Goal: Task Accomplishment & Management: Use online tool/utility

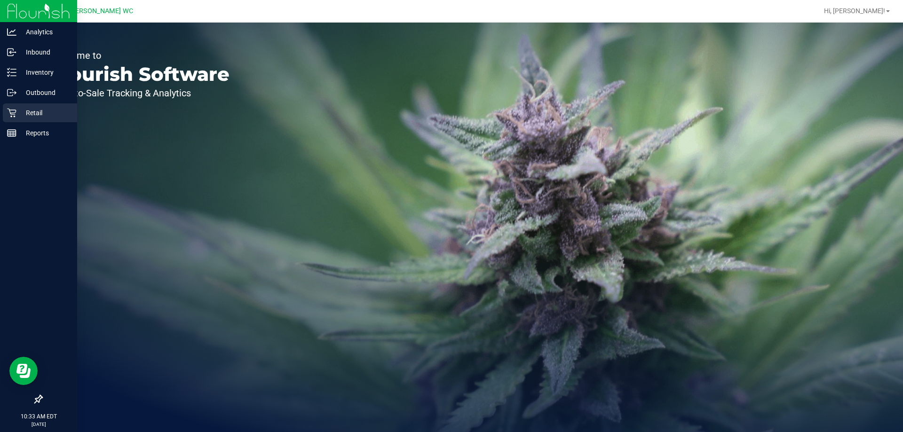
click at [18, 115] on p "Retail" at bounding box center [44, 112] width 56 height 11
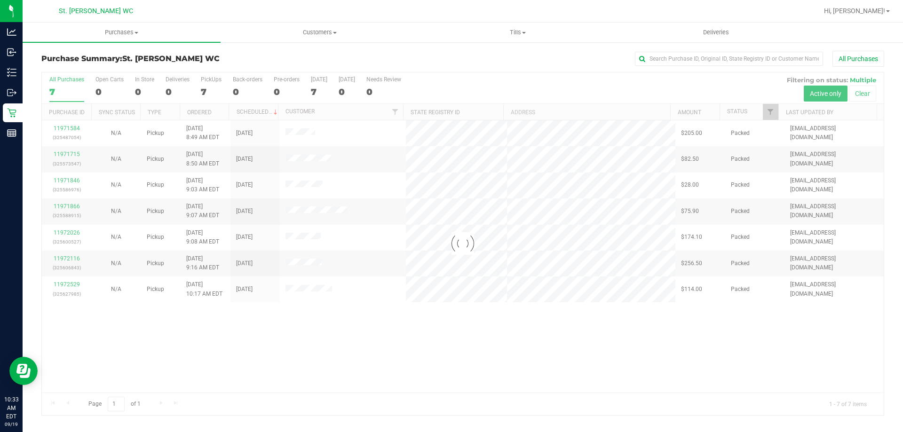
click at [787, 398] on div at bounding box center [463, 243] width 842 height 343
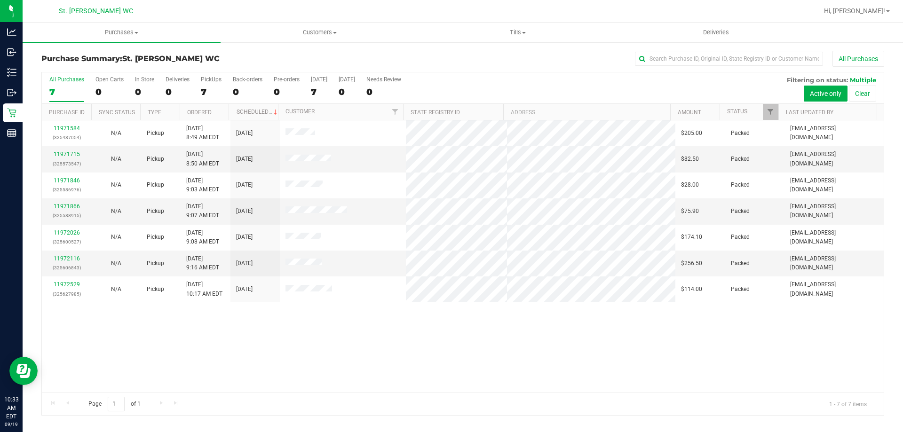
click at [816, 343] on div "11971584 (325487054) N/A Pickup 9/19/2025 8:49 AM EDT 9/19/2025 $205.00 Packed …" at bounding box center [463, 256] width 842 height 272
click at [545, 73] on div "All Purchases 7 Open Carts 0 In Store 0 Deliveries 0 PickUps 7 Back-orders 0 Pr…" at bounding box center [463, 76] width 842 height 8
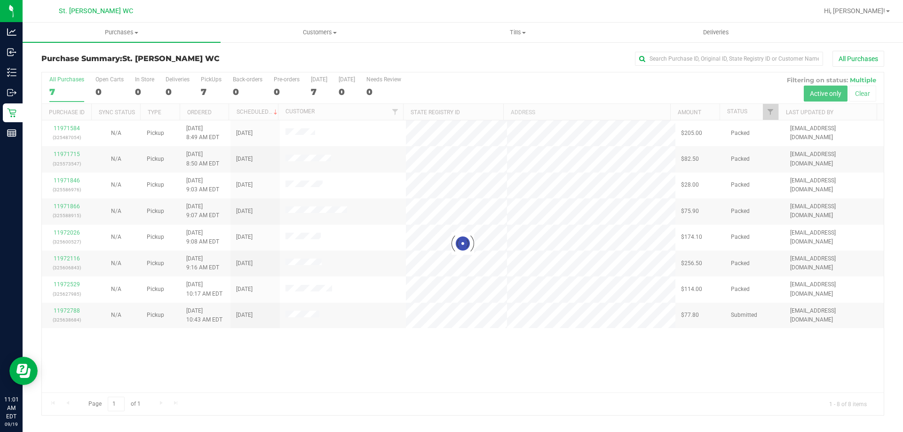
click at [68, 309] on div at bounding box center [463, 243] width 842 height 343
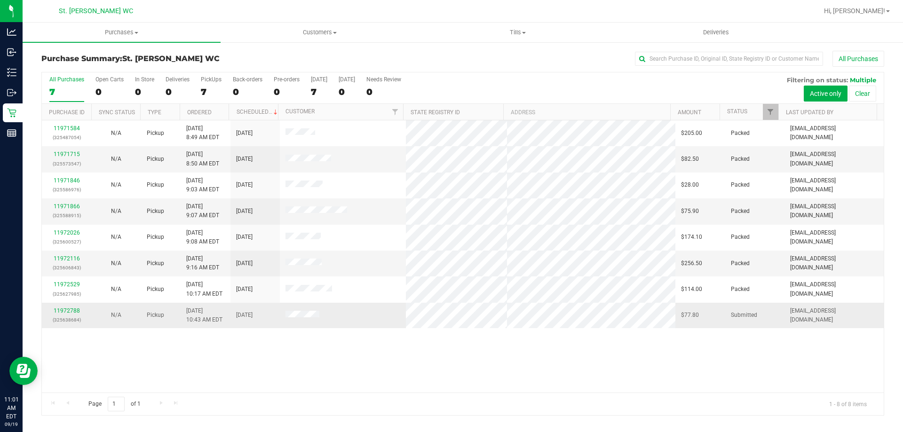
click at [63, 304] on td "11972788 (325638684)" at bounding box center [66, 315] width 49 height 25
click at [62, 312] on link "11972788" at bounding box center [67, 311] width 26 height 7
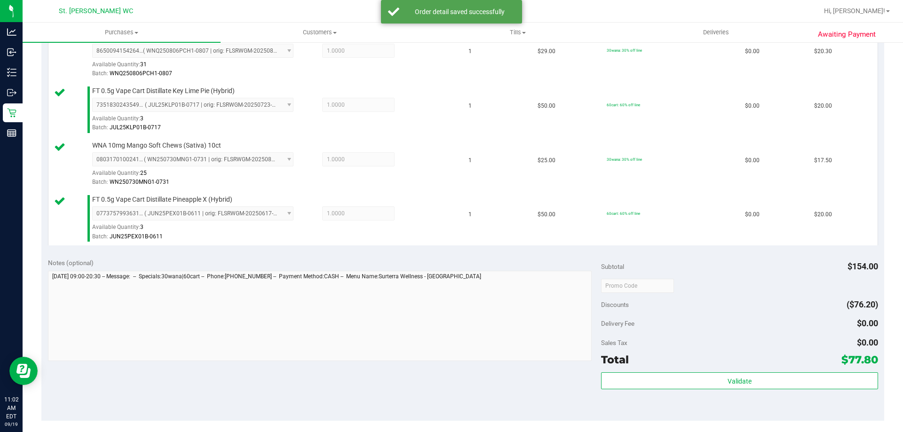
scroll to position [374, 0]
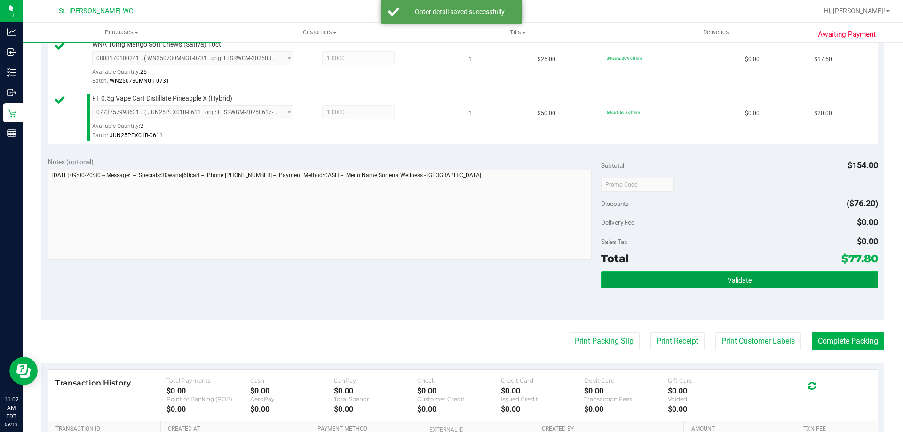
click at [780, 274] on button "Validate" at bounding box center [739, 279] width 277 height 17
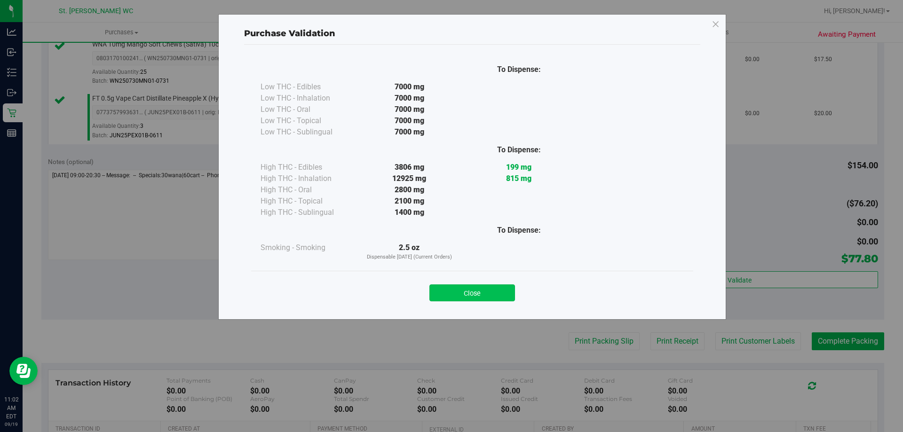
click at [490, 294] on button "Close" at bounding box center [472, 293] width 86 height 17
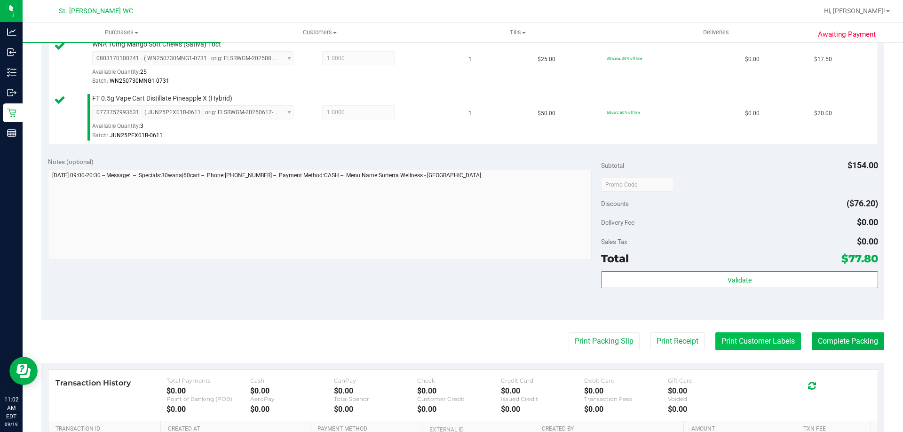
click at [750, 344] on button "Print Customer Labels" at bounding box center [758, 342] width 86 height 18
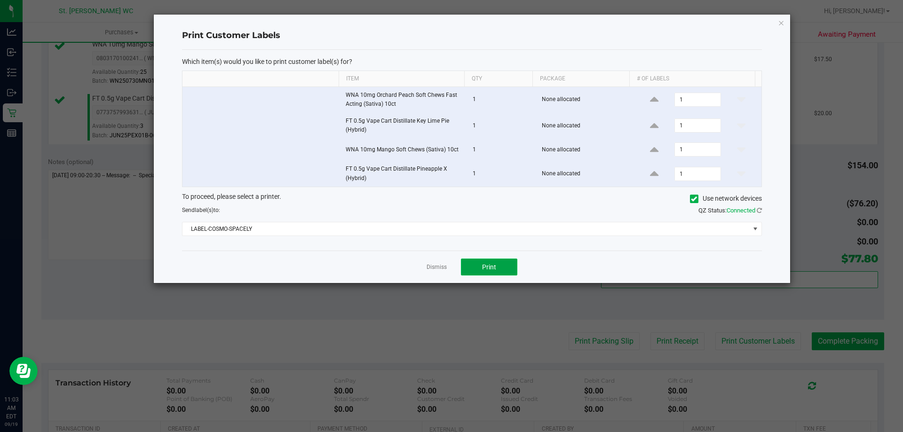
click at [491, 270] on span "Print" at bounding box center [489, 267] width 14 height 8
click at [782, 18] on icon "button" at bounding box center [781, 22] width 7 height 11
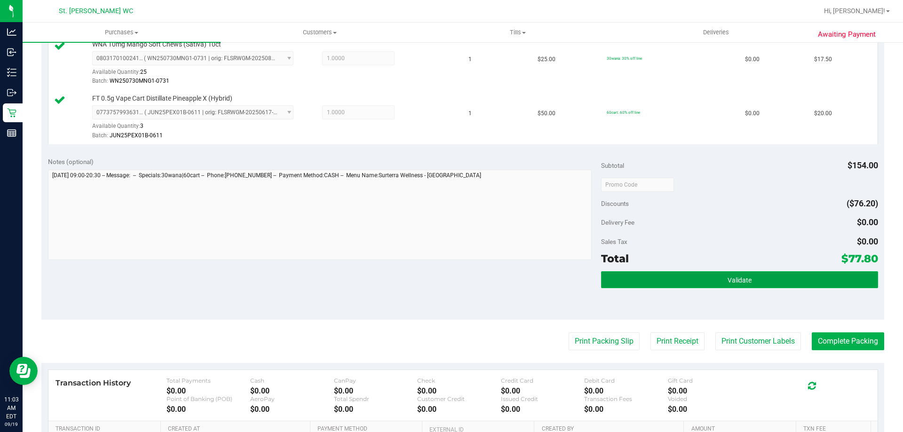
click at [761, 285] on button "Validate" at bounding box center [739, 279] width 277 height 17
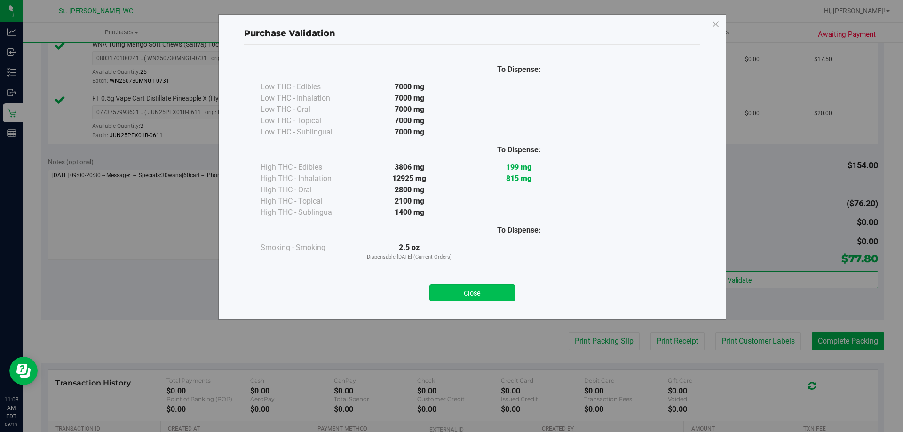
click at [488, 300] on button "Close" at bounding box center [472, 293] width 86 height 17
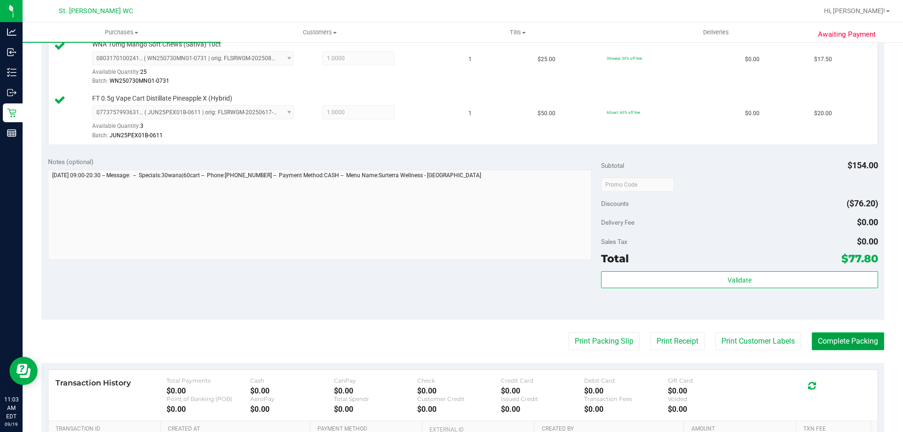
click at [866, 335] on button "Complete Packing" at bounding box center [848, 342] width 72 height 18
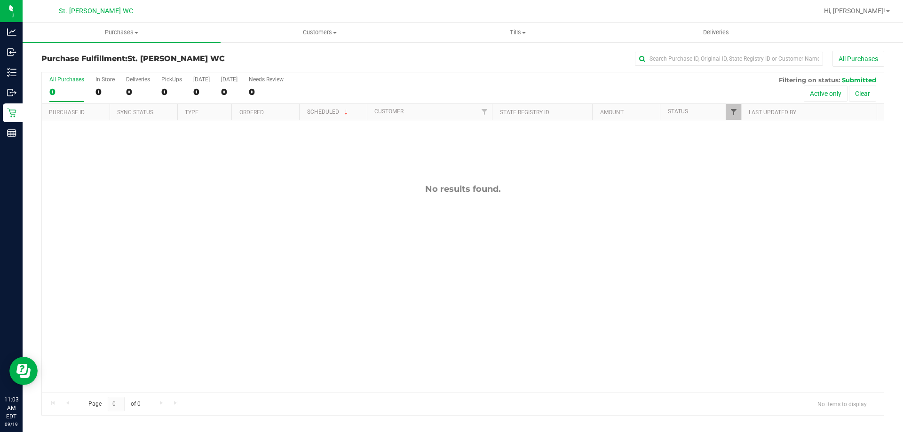
click at [733, 112] on span "Filter" at bounding box center [734, 112] width 8 height 8
click at [759, 228] on span "Submitted" at bounding box center [759, 229] width 26 height 6
click at [741, 228] on input "Submitted" at bounding box center [738, 228] width 6 height 6
click at [770, 231] on span "Submitted" at bounding box center [759, 229] width 26 height 6
click at [741, 231] on input "Submitted" at bounding box center [738, 228] width 6 height 6
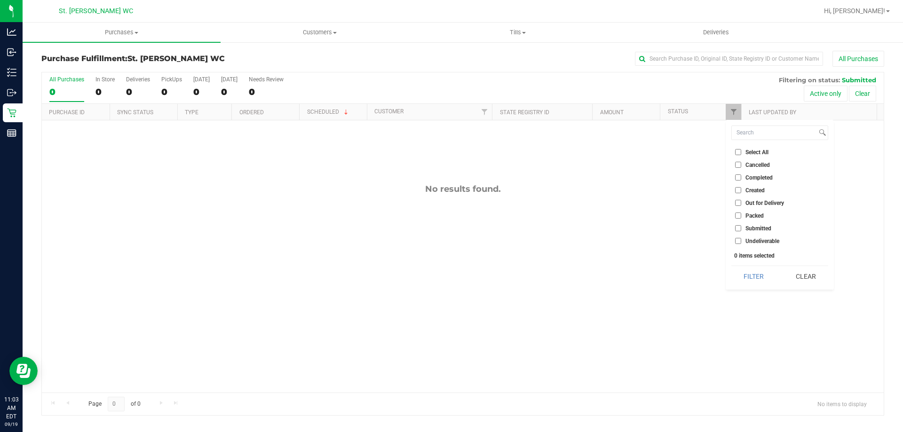
checkbox input "true"
click at [764, 216] on span "Packed" at bounding box center [755, 216] width 18 height 6
click at [741, 216] on input "Packed" at bounding box center [738, 216] width 6 height 6
checkbox input "true"
click at [767, 228] on span "Submitted" at bounding box center [759, 229] width 26 height 6
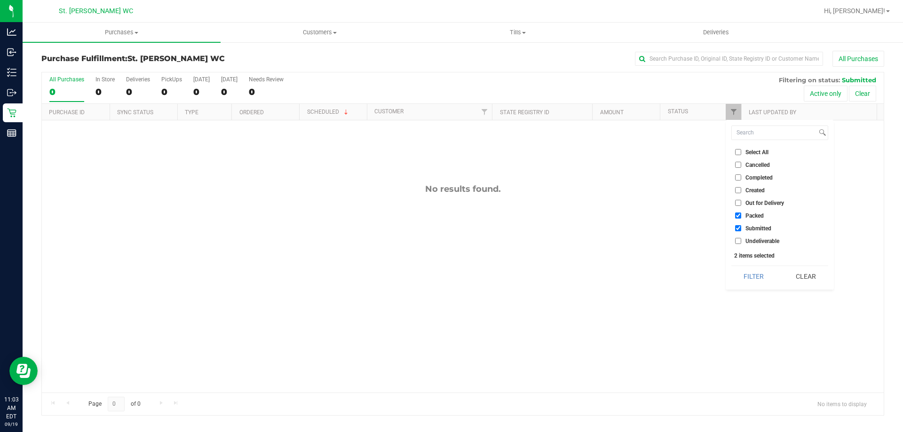
click at [741, 228] on input "Submitted" at bounding box center [738, 228] width 6 height 6
checkbox input "false"
click at [752, 278] on button "Filter" at bounding box center [753, 276] width 45 height 21
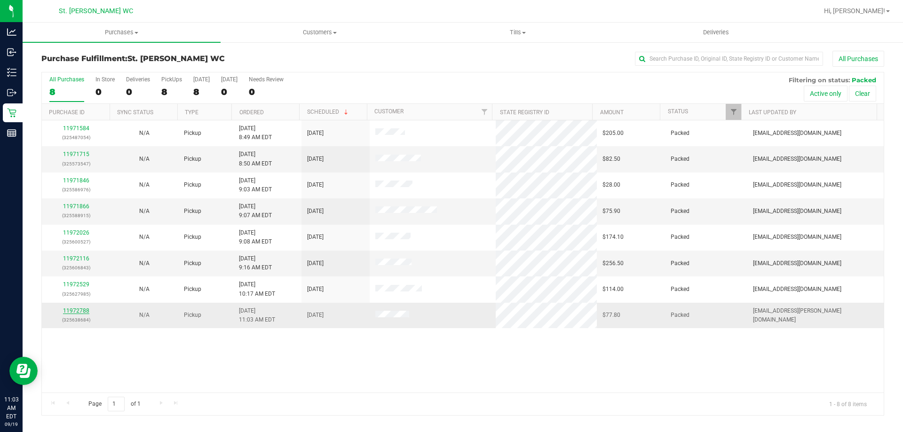
click at [77, 311] on link "11972788" at bounding box center [76, 311] width 26 height 7
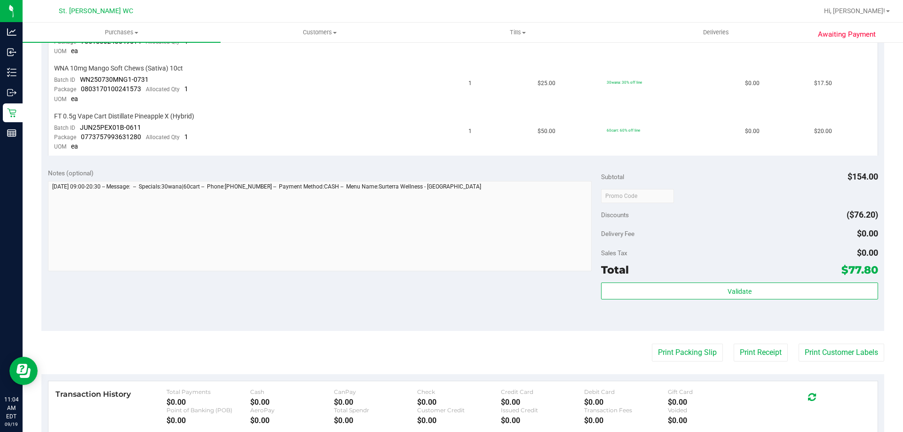
scroll to position [342, 0]
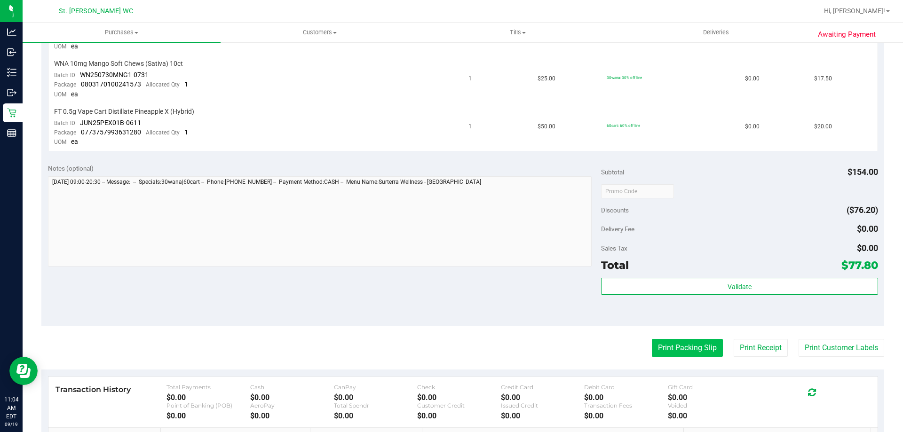
click at [677, 351] on button "Print Packing Slip" at bounding box center [687, 348] width 71 height 18
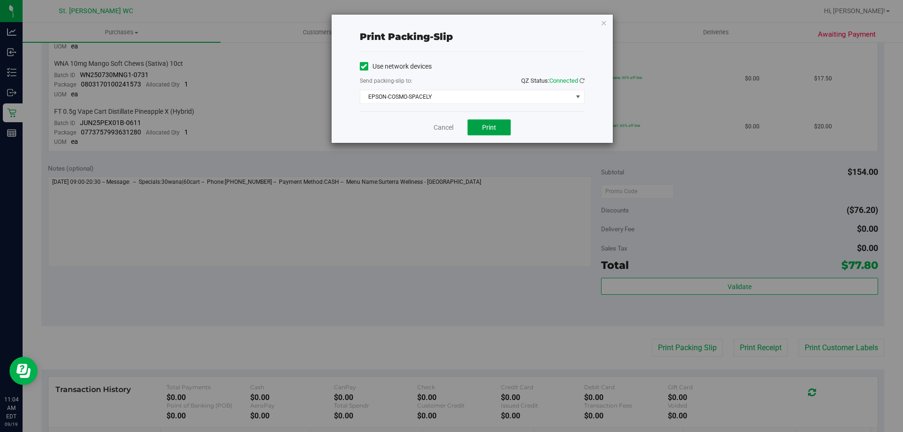
click at [493, 122] on button "Print" at bounding box center [489, 127] width 43 height 16
click at [604, 22] on icon "button" at bounding box center [604, 22] width 7 height 11
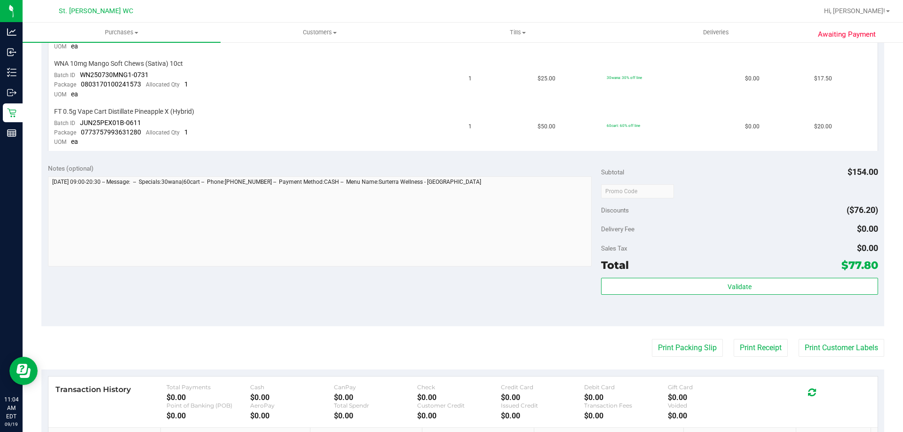
click at [645, 315] on div "Validate" at bounding box center [739, 299] width 277 height 42
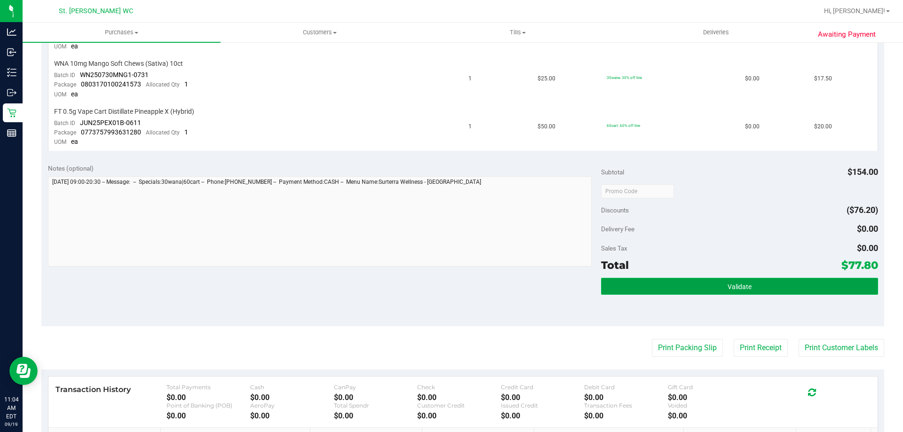
click at [617, 293] on button "Validate" at bounding box center [739, 286] width 277 height 17
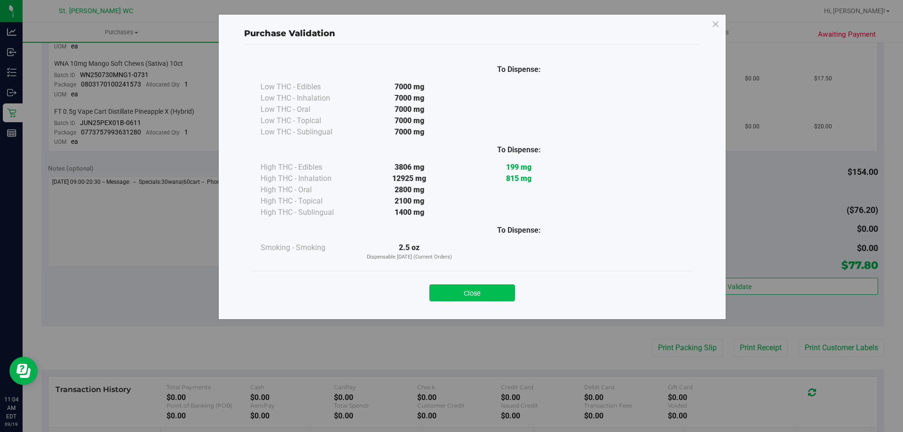
click at [459, 295] on button "Close" at bounding box center [472, 293] width 86 height 17
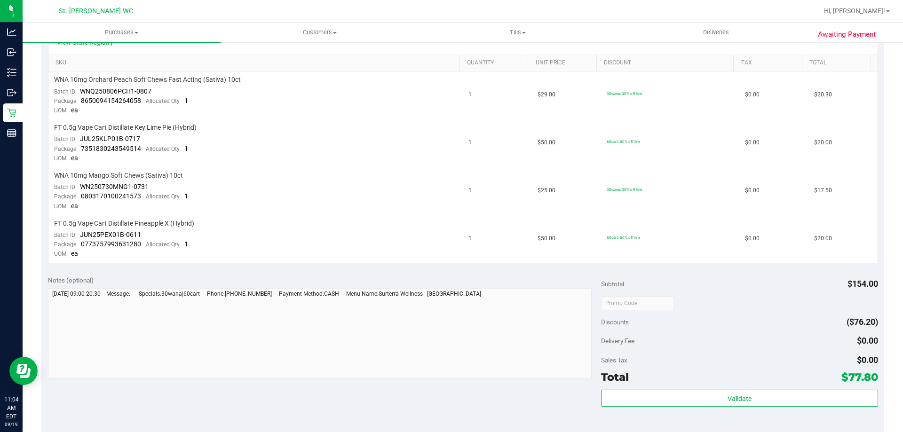
scroll to position [0, 0]
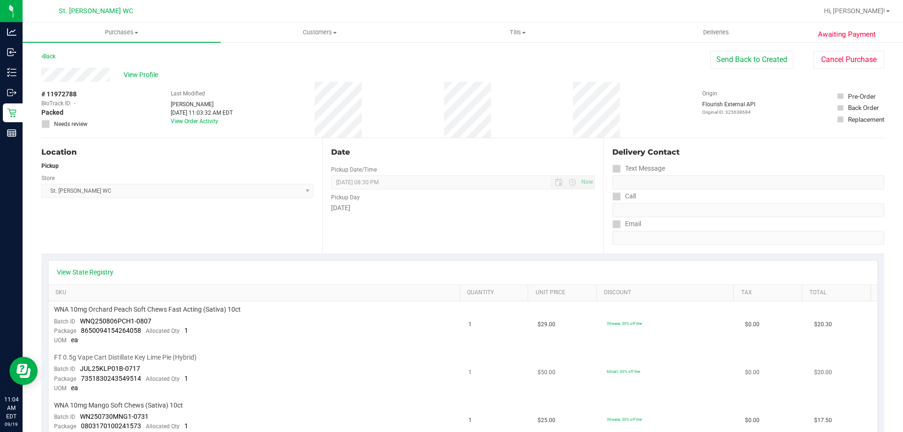
click at [532, 381] on td "$50.00" at bounding box center [566, 373] width 69 height 48
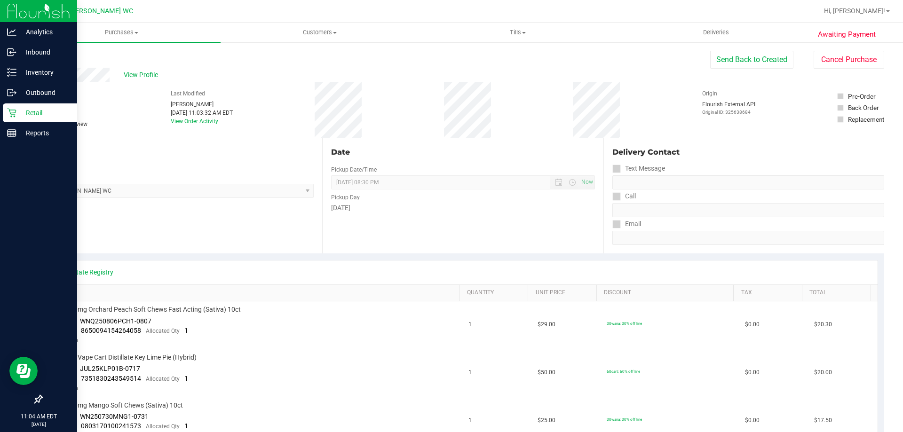
click at [11, 117] on icon at bounding box center [11, 113] width 9 height 9
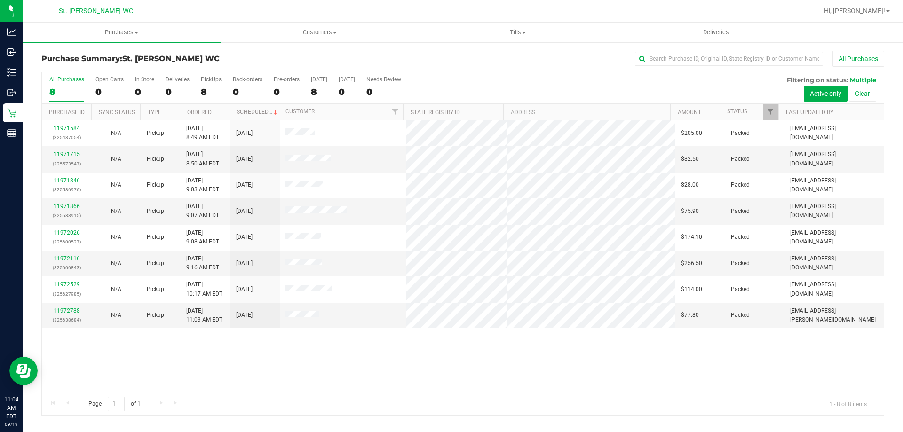
click at [701, 406] on div "Page 1 of 1 1 - 8 of 8 items" at bounding box center [463, 404] width 842 height 23
click at [626, 361] on div "11971584 (325487054) N/A Pickup 9/19/2025 8:49 AM EDT 9/19/2025 $205.00 Packed …" at bounding box center [463, 256] width 842 height 272
click at [377, 383] on div "11971715 (325573547) N/A Pickup 9/19/2025 8:50 AM EDT 9/19/2025 $82.50 Packed m…" at bounding box center [463, 256] width 842 height 272
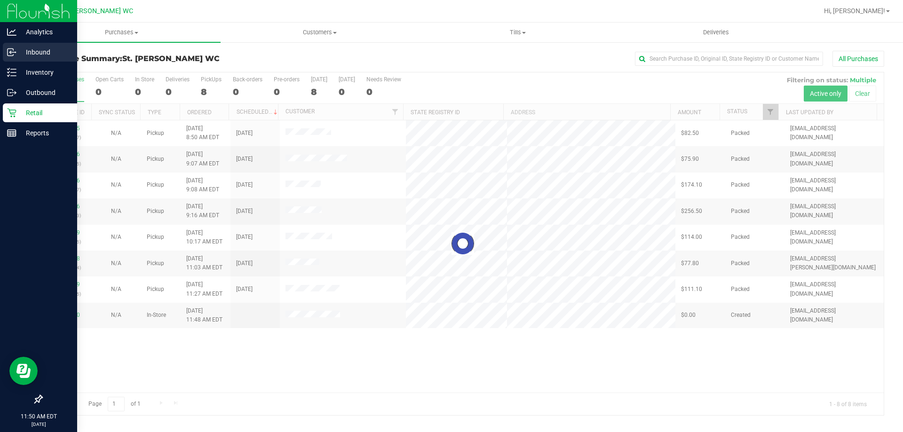
click at [18, 60] on div "Inbound" at bounding box center [40, 52] width 74 height 19
click at [17, 62] on link "Inbound" at bounding box center [38, 53] width 77 height 20
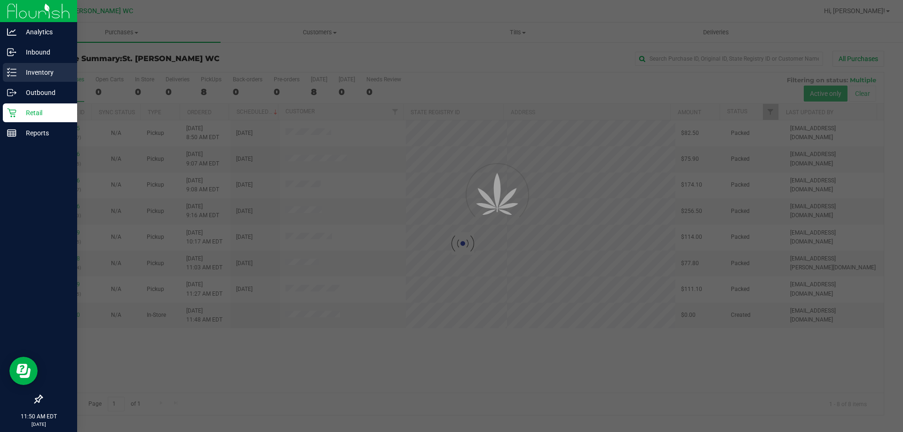
click at [16, 65] on div "Inventory" at bounding box center [40, 72] width 74 height 19
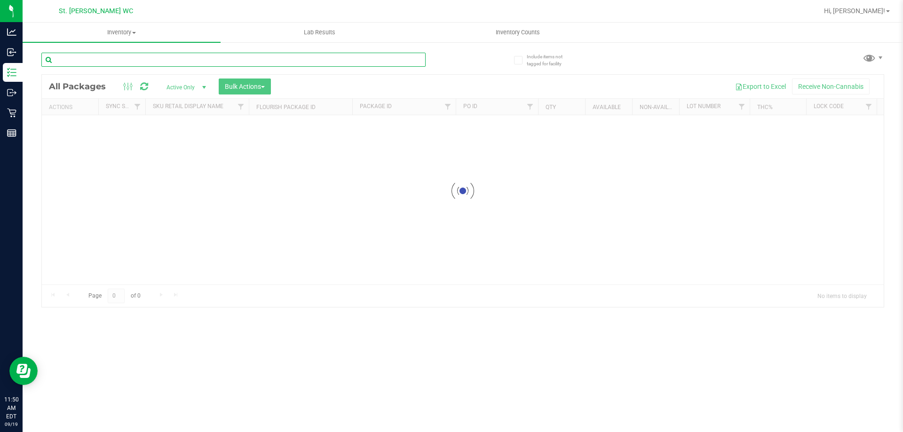
click at [102, 61] on input "text" at bounding box center [233, 60] width 384 height 14
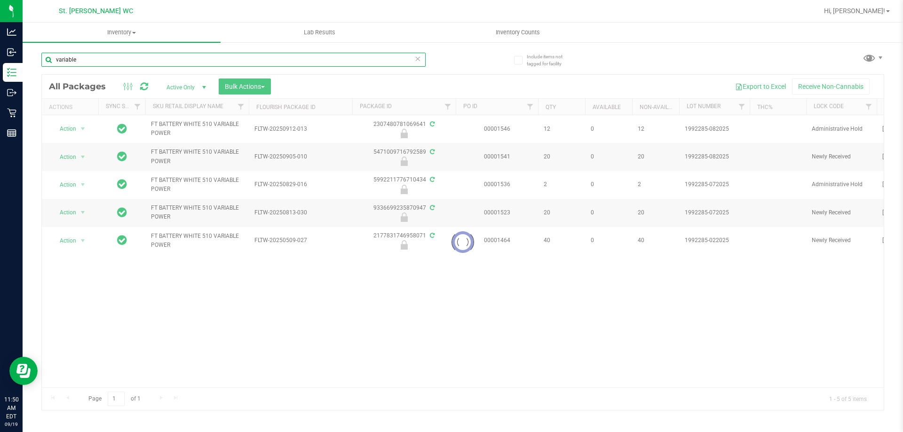
type input "variable"
click at [72, 131] on div at bounding box center [463, 242] width 842 height 335
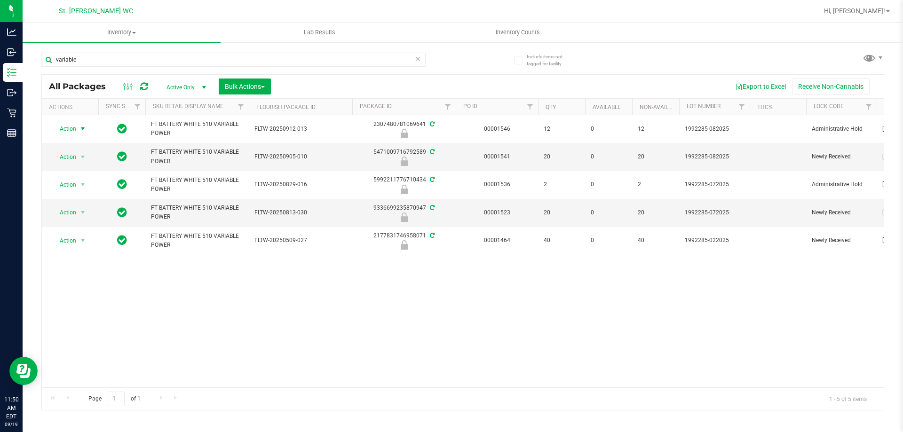
click at [72, 131] on span "Action" at bounding box center [63, 128] width 25 height 13
click at [81, 234] on li "Unlock package" at bounding box center [82, 241] width 60 height 14
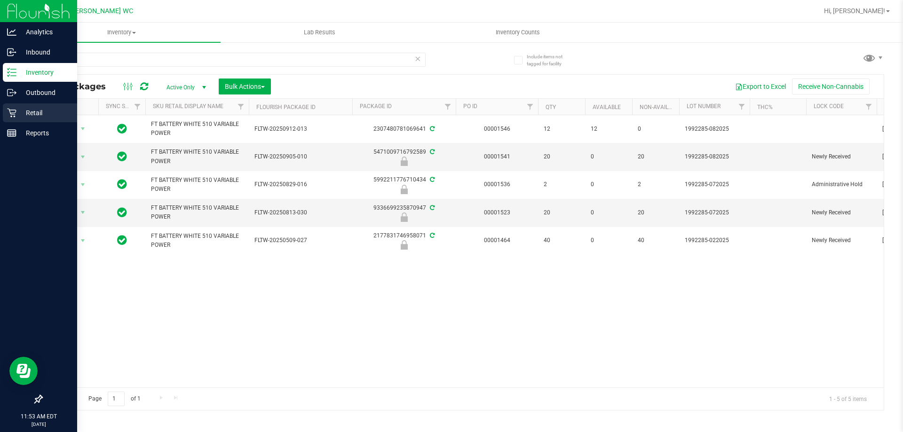
click at [10, 113] on icon at bounding box center [11, 112] width 9 height 9
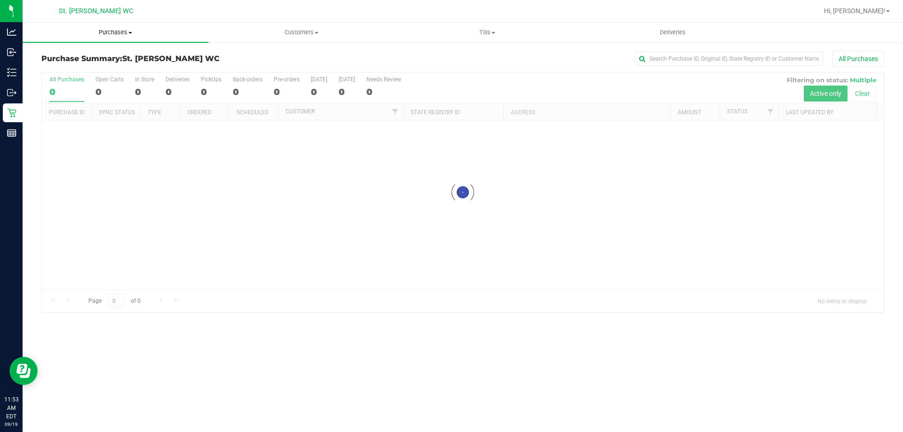
click at [112, 26] on uib-tab-heading "Purchases Summary of purchases Fulfillment All purchases" at bounding box center [116, 33] width 186 height 20
click at [93, 66] on li "Fulfillment" at bounding box center [116, 68] width 186 height 11
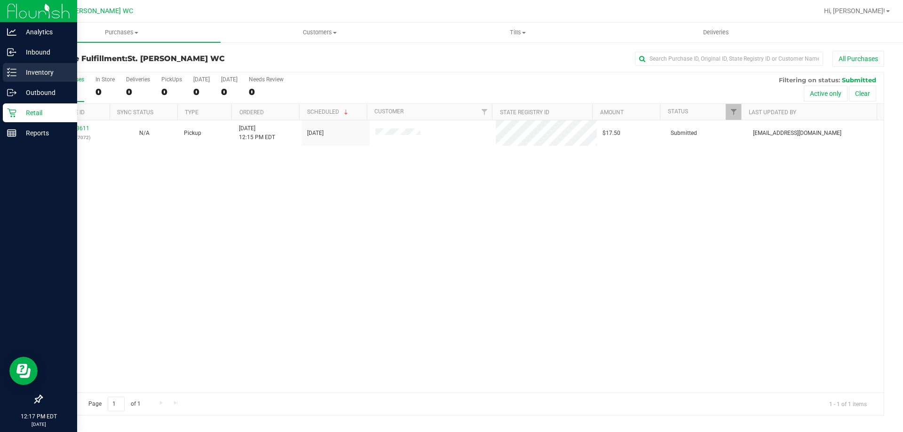
click at [11, 76] on line at bounding box center [13, 76] width 5 height 0
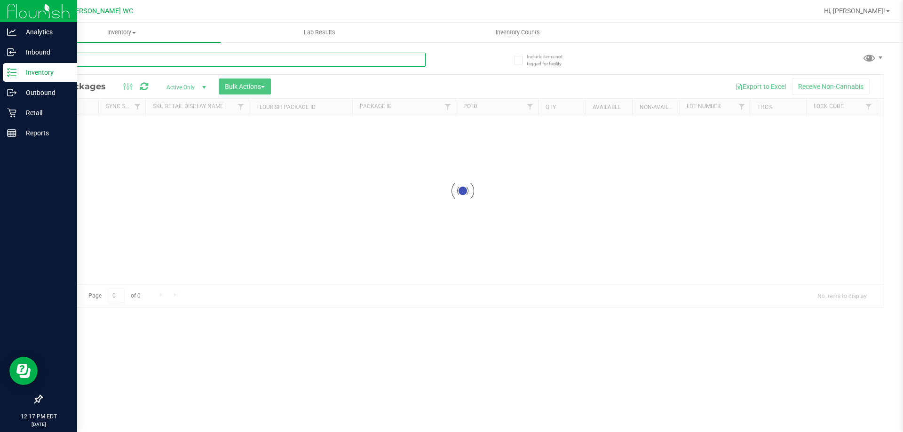
click at [102, 58] on input "text" at bounding box center [233, 60] width 384 height 14
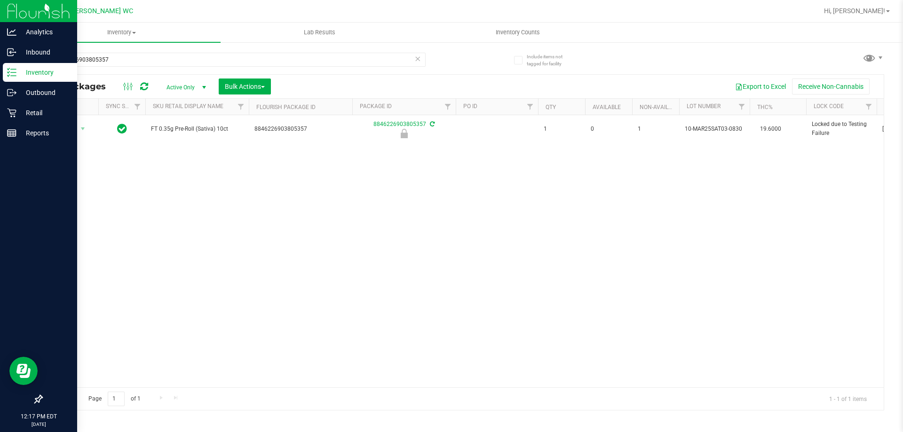
click at [200, 130] on span "FT 0.35g Pre-Roll (Sativa) 10ct" at bounding box center [197, 129] width 92 height 9
copy tr "FT 0.35g Pre-Roll (Sativa) 10ct"
click at [201, 63] on input "8846226903805357" at bounding box center [233, 60] width 384 height 14
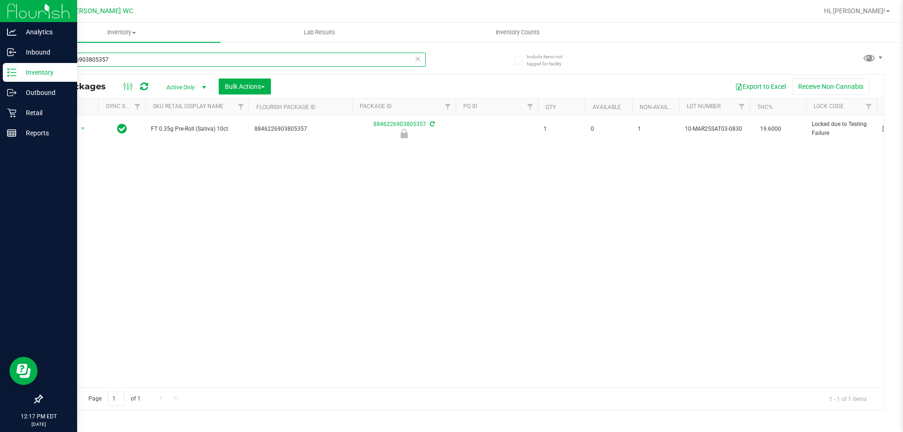
click at [201, 63] on input "8846226903805357" at bounding box center [233, 60] width 384 height 14
paste input "FT 0.35g Pre-Roll (Sativa) 10ct"
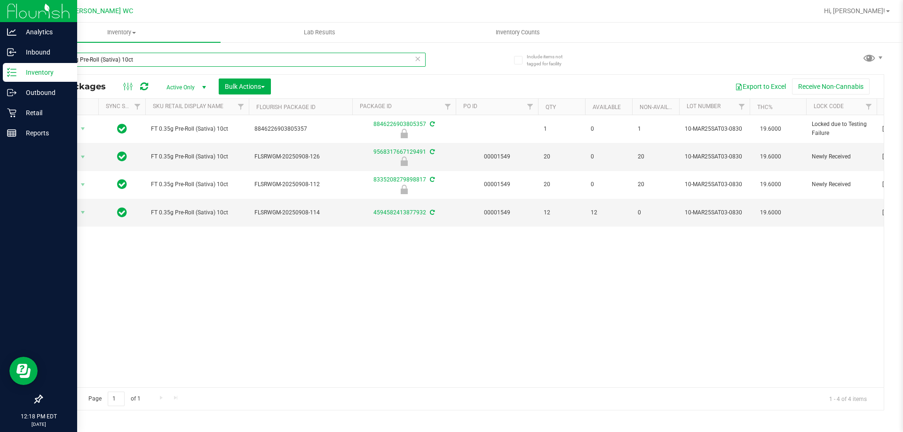
click at [158, 54] on input "FT 0.35g Pre-Roll (Sativa) 10ct" at bounding box center [233, 60] width 384 height 14
type input "FT 0.35g Pre-Roll (Sativa) 10ct"
click at [598, 305] on div "Action Action Edit attributes Global inventory Locate package Package audit log…" at bounding box center [463, 251] width 842 height 272
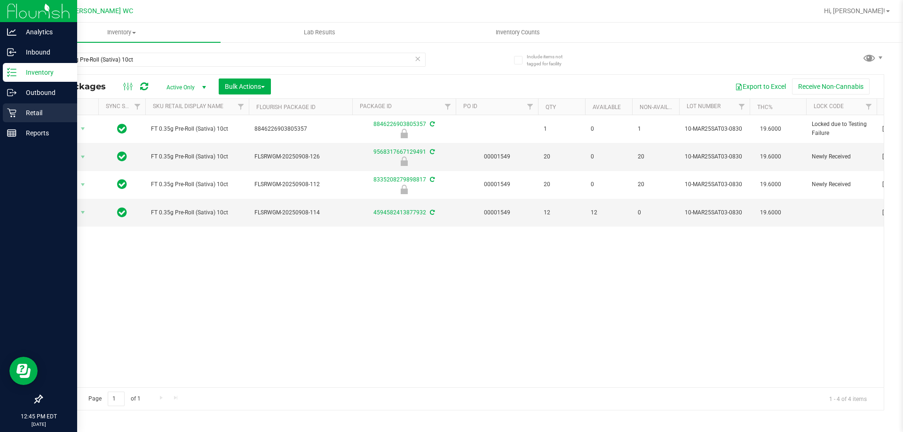
click at [15, 114] on icon at bounding box center [11, 113] width 9 height 9
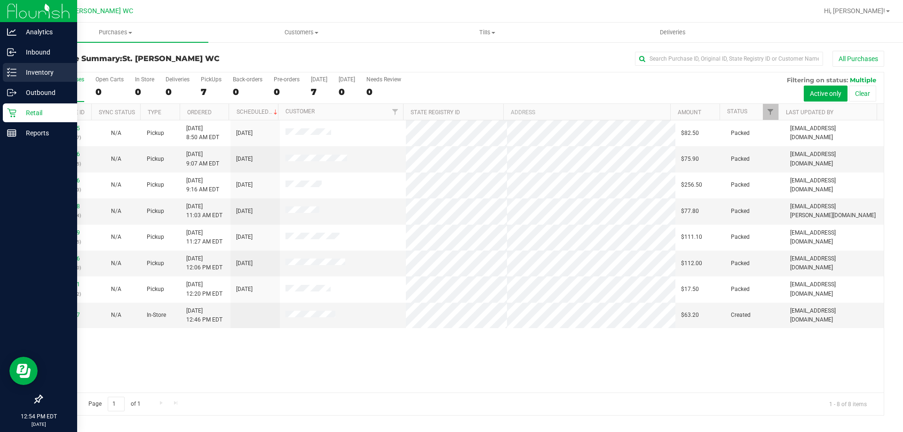
click at [6, 72] on div "Inventory" at bounding box center [40, 72] width 74 height 19
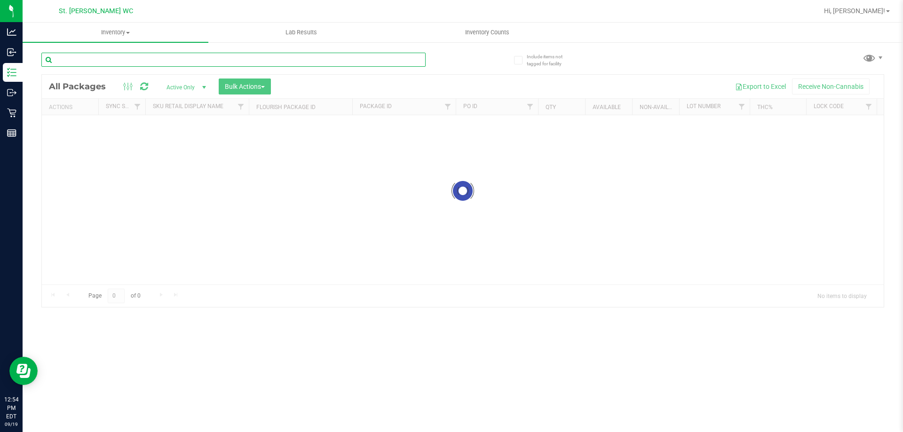
click at [114, 56] on input "text" at bounding box center [233, 60] width 384 height 14
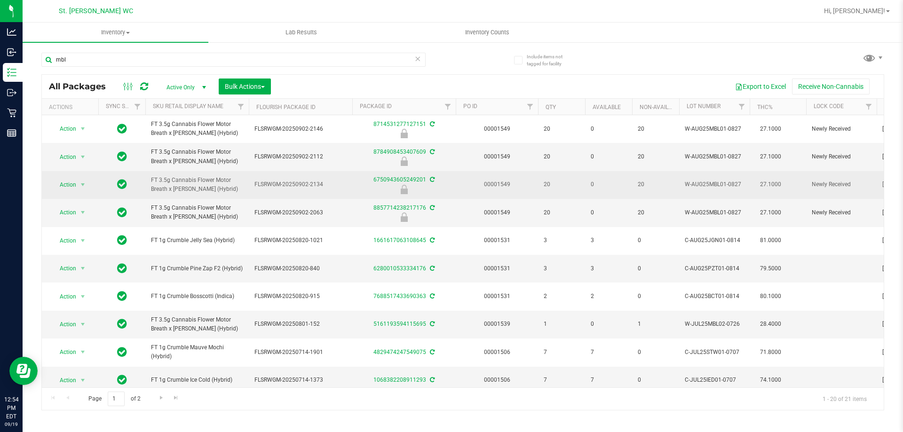
click at [206, 178] on span "FT 3.5g Cannabis Flower Motor Breath x [PERSON_NAME] (Hybrid)" at bounding box center [197, 185] width 92 height 18
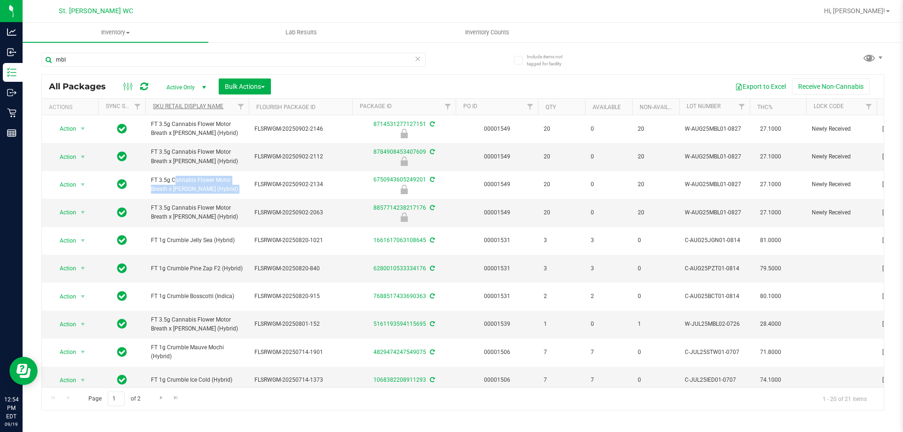
copy tr "FT 3.5g Cannabis Flower Motor Breath x [PERSON_NAME] (Hybrid)"
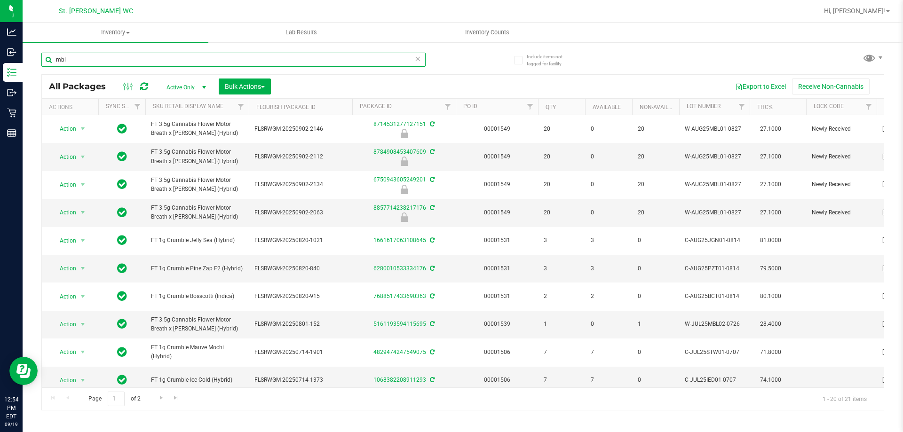
click at [181, 55] on input "mbl" at bounding box center [233, 60] width 384 height 14
paste input "FT 3.5g Cannabis Flower Motor Breath x [PERSON_NAME] (Hybrid)"
click at [181, 55] on input "mbl" at bounding box center [233, 60] width 384 height 14
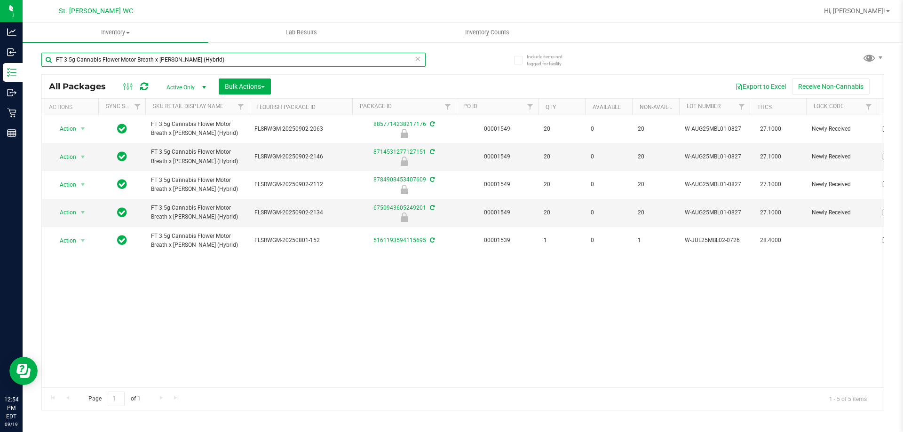
type input "FT 3.5g Cannabis Flower Motor Breath x [PERSON_NAME] (Hybrid)"
click at [362, 359] on div "Action Action Edit attributes Global inventory Locate package Package audit log…" at bounding box center [463, 251] width 842 height 272
